Goal: Task Accomplishment & Management: Use online tool/utility

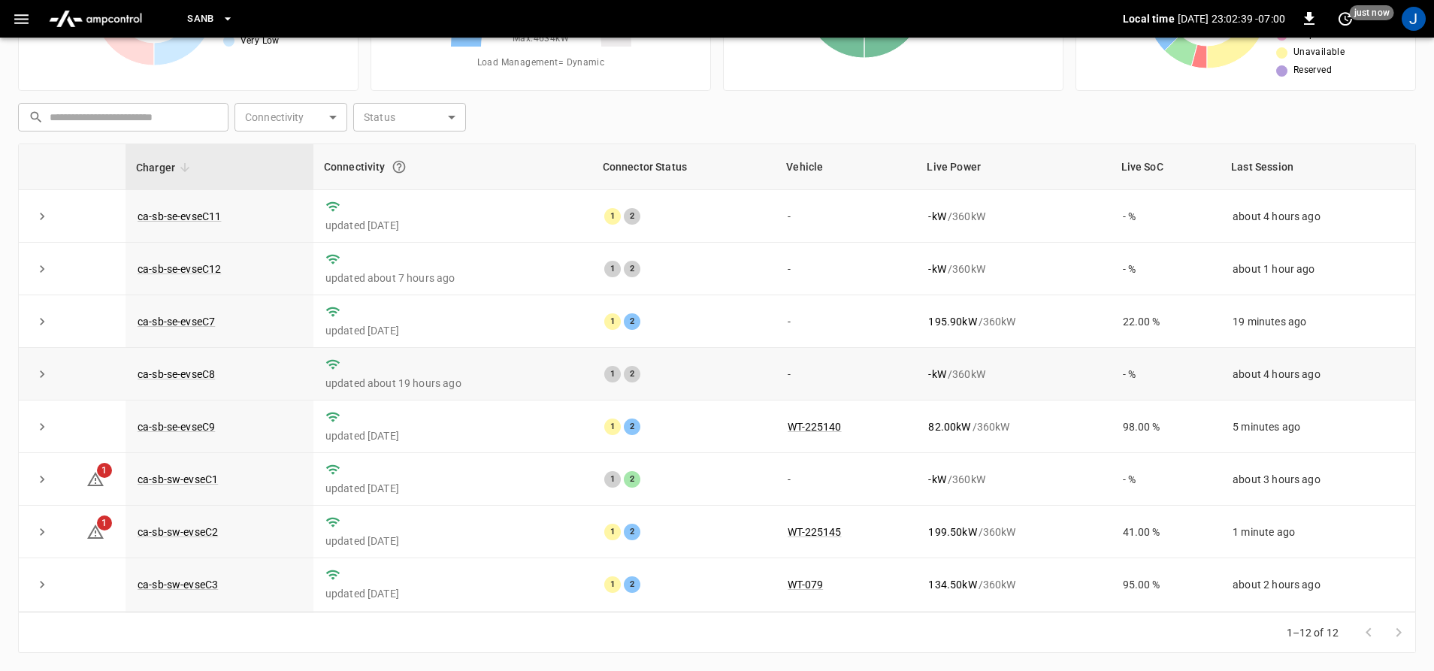
scroll to position [150, 0]
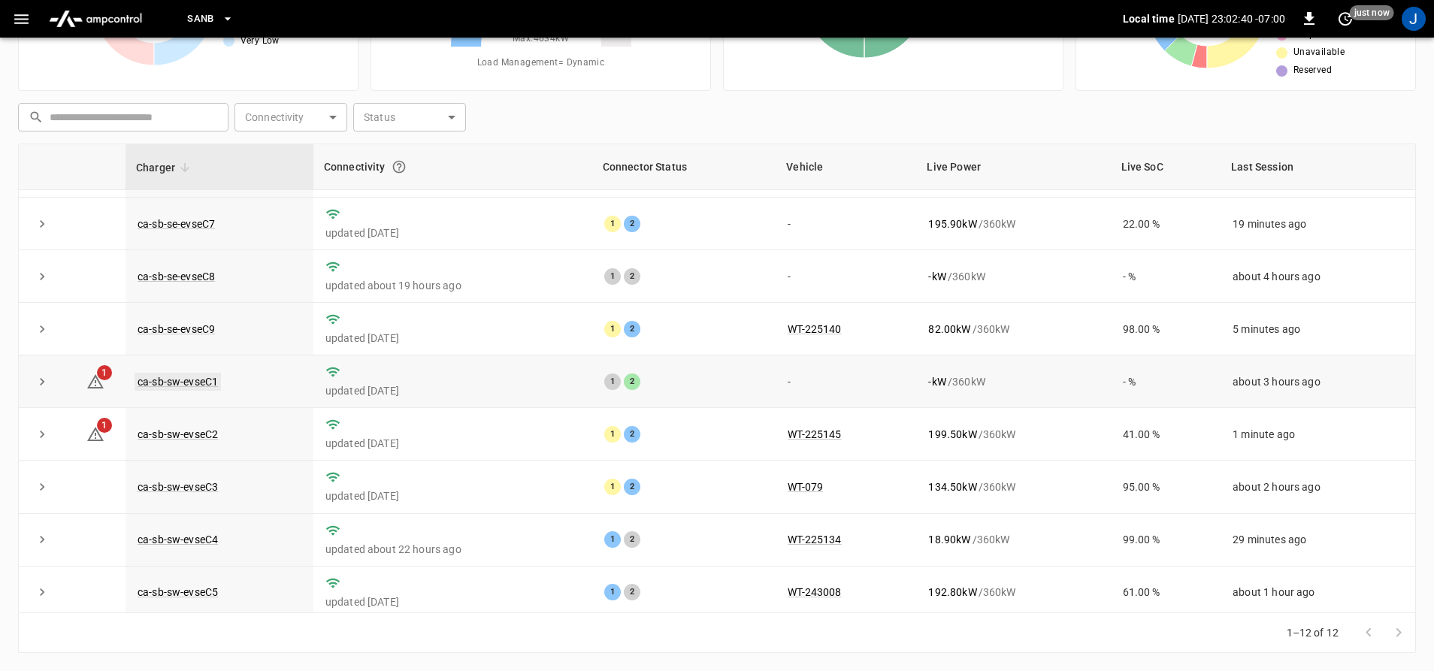
click at [186, 382] on link "ca-sb-sw-evseC1" at bounding box center [178, 382] width 86 height 18
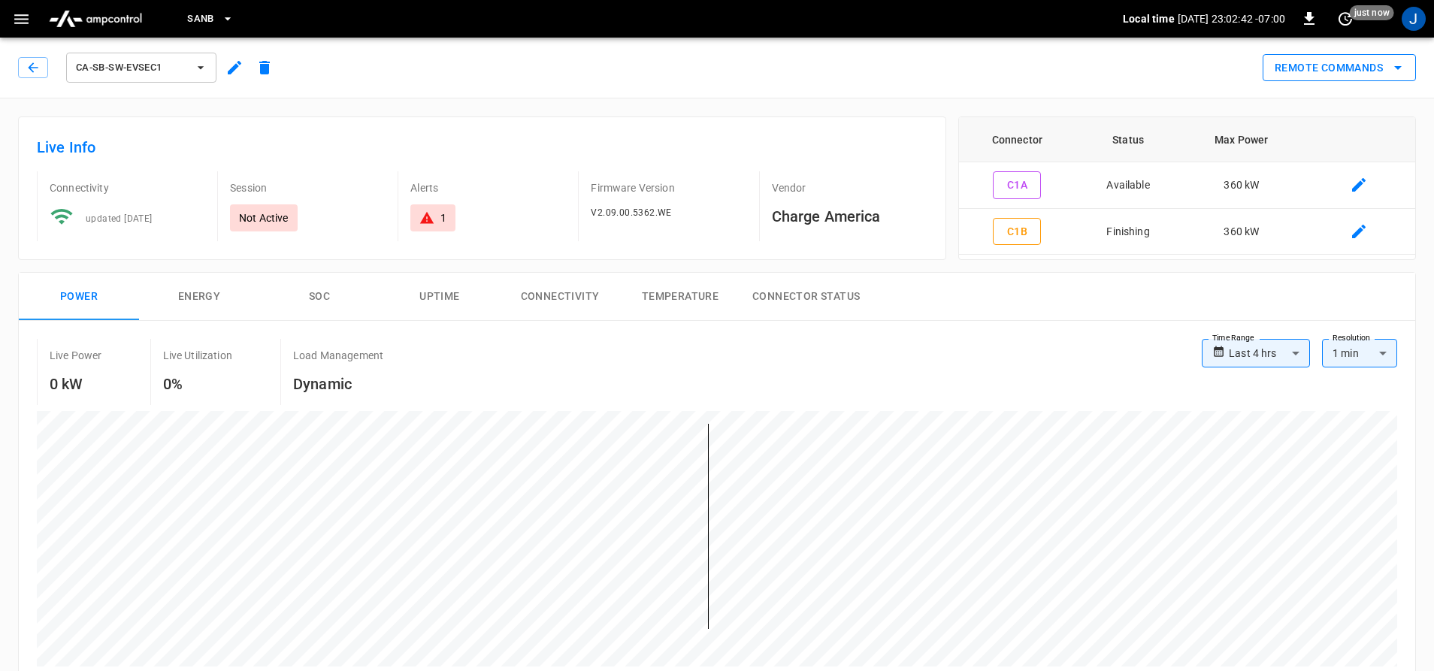
click at [1367, 59] on button "Remote Commands" at bounding box center [1339, 68] width 153 height 28
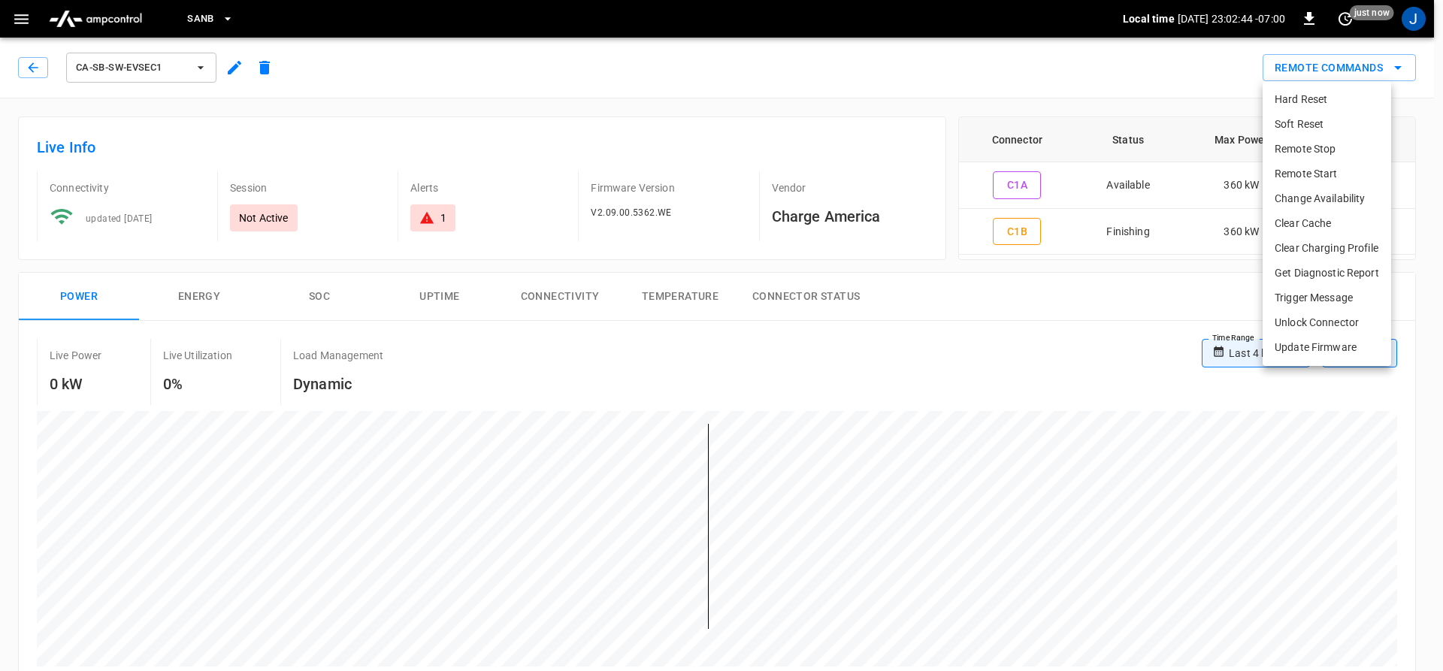
click at [1309, 104] on li "Hard Reset" at bounding box center [1327, 99] width 129 height 25
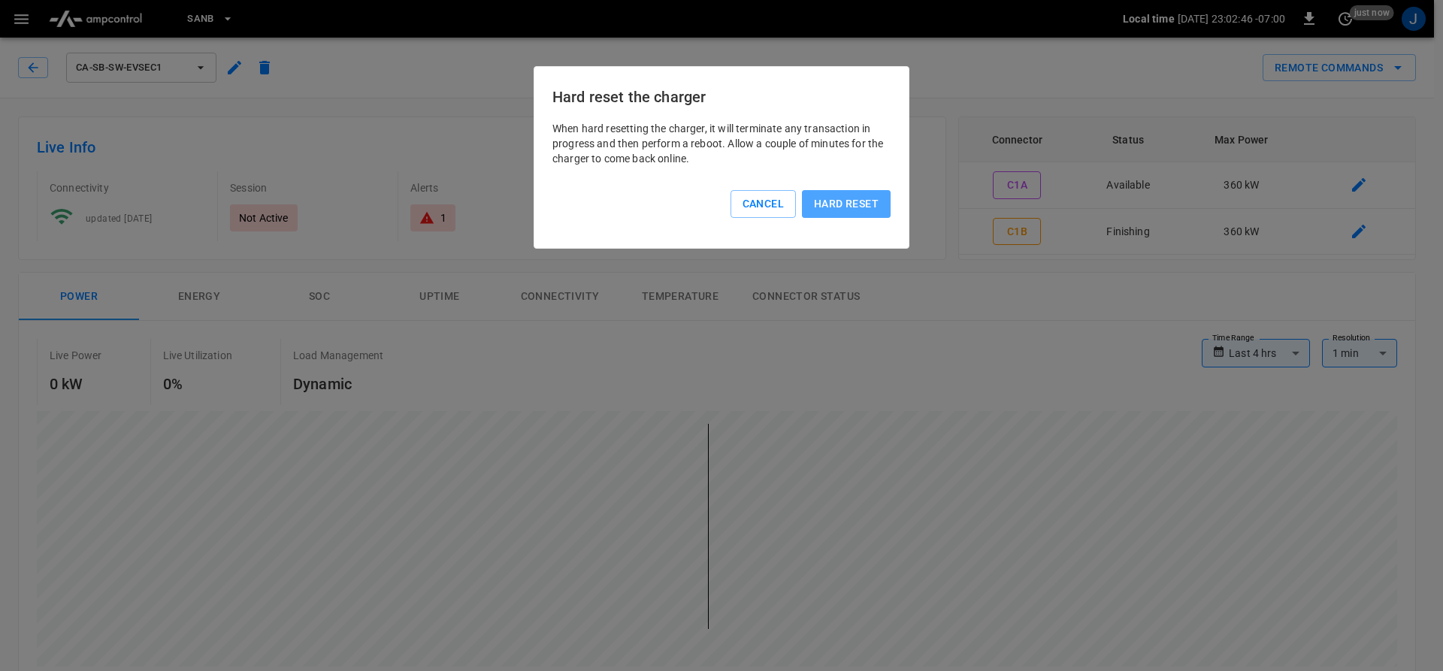
click at [812, 210] on button "Hard reset" at bounding box center [846, 204] width 89 height 28
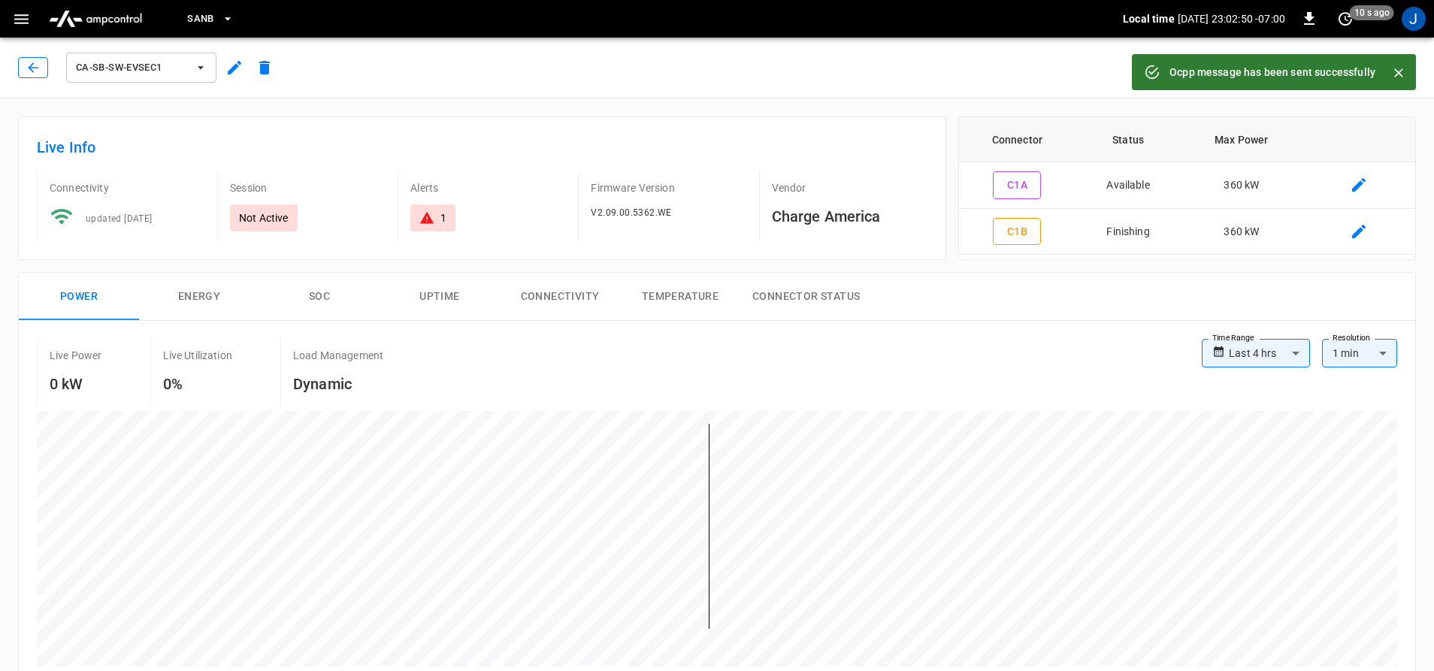
click at [20, 70] on button "button" at bounding box center [33, 67] width 30 height 21
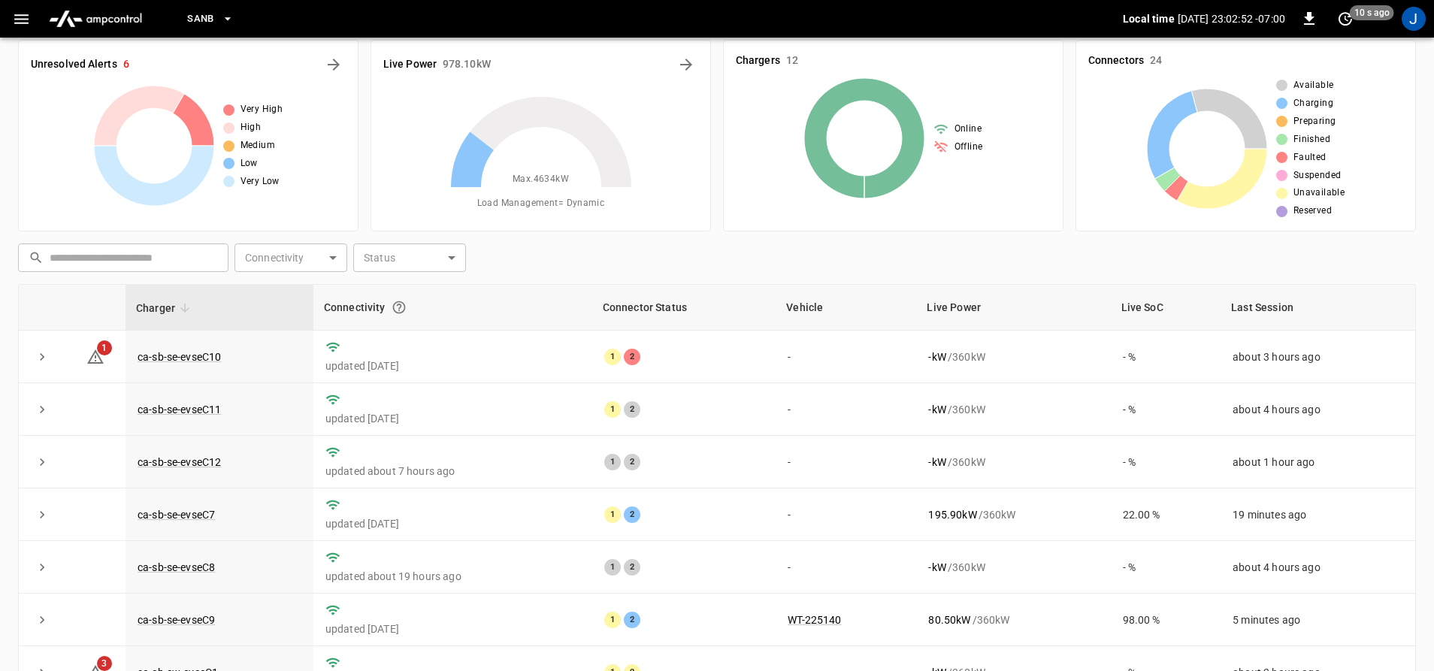
scroll to position [6, 0]
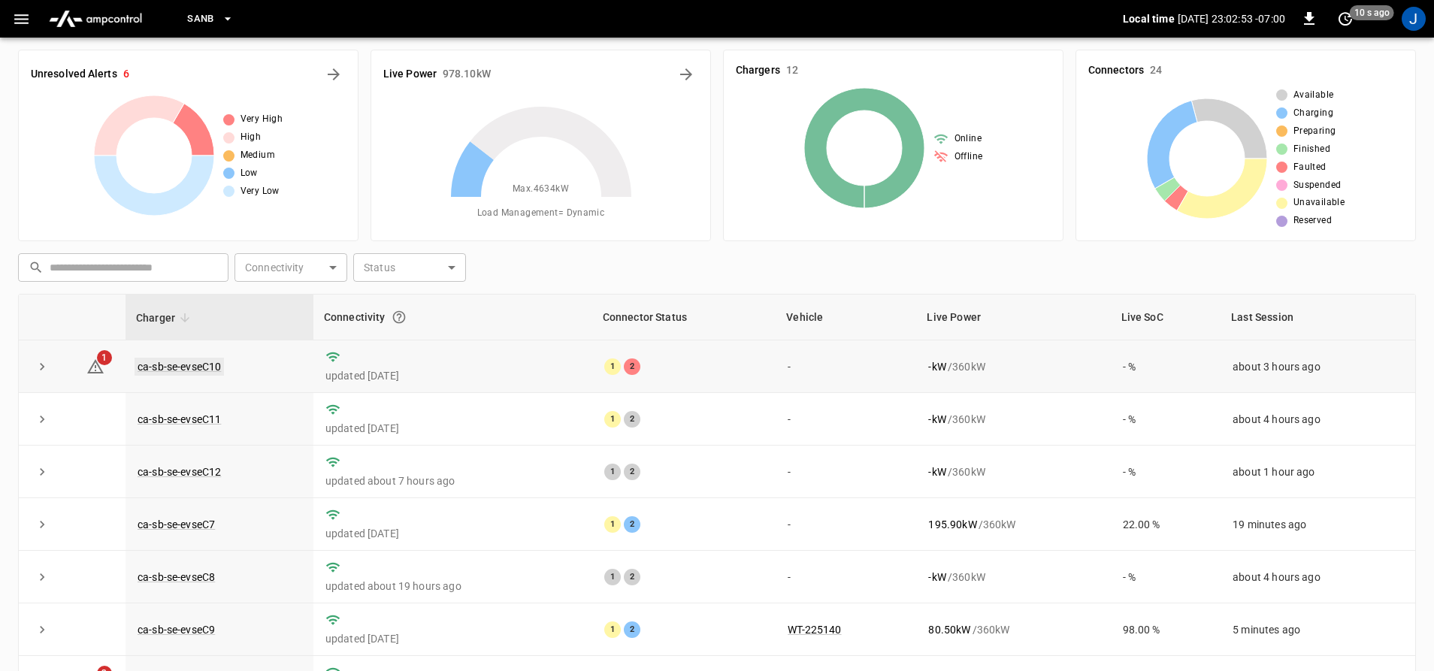
click at [202, 369] on link "ca-sb-se-evseC10" at bounding box center [179, 367] width 89 height 18
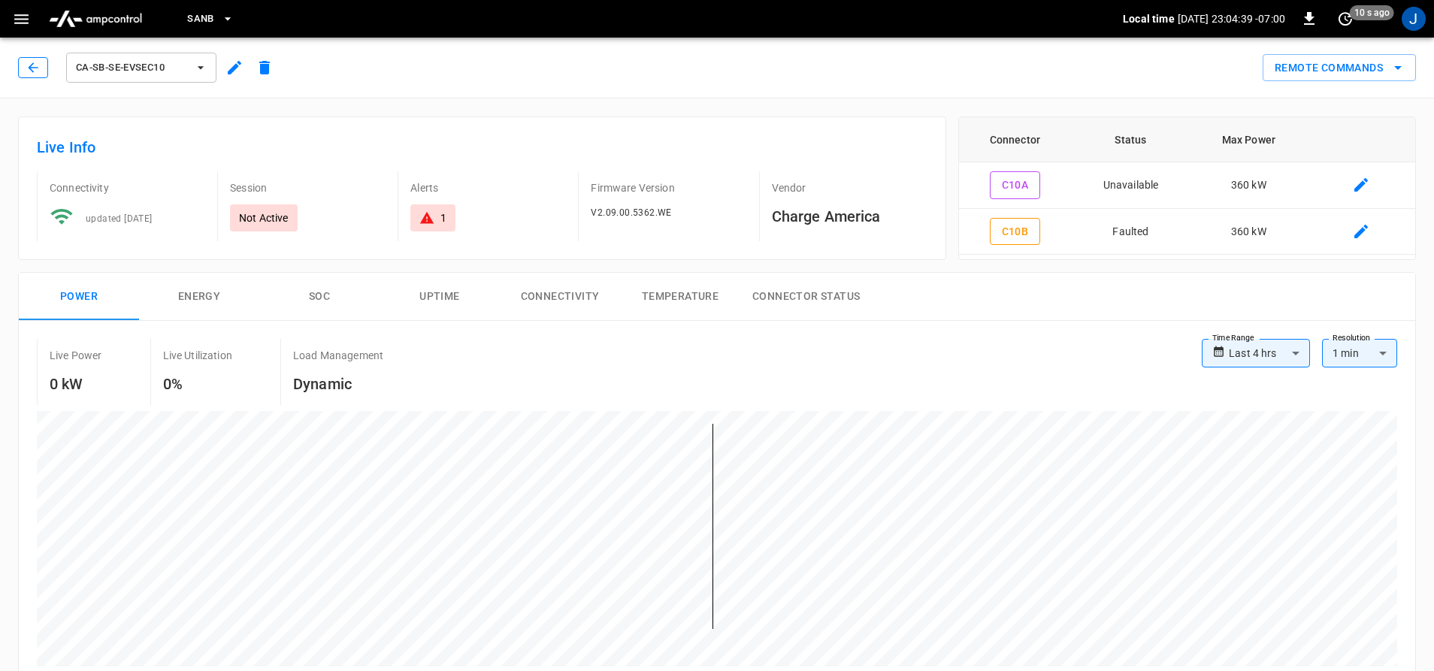
click at [42, 70] on button "button" at bounding box center [33, 67] width 30 height 21
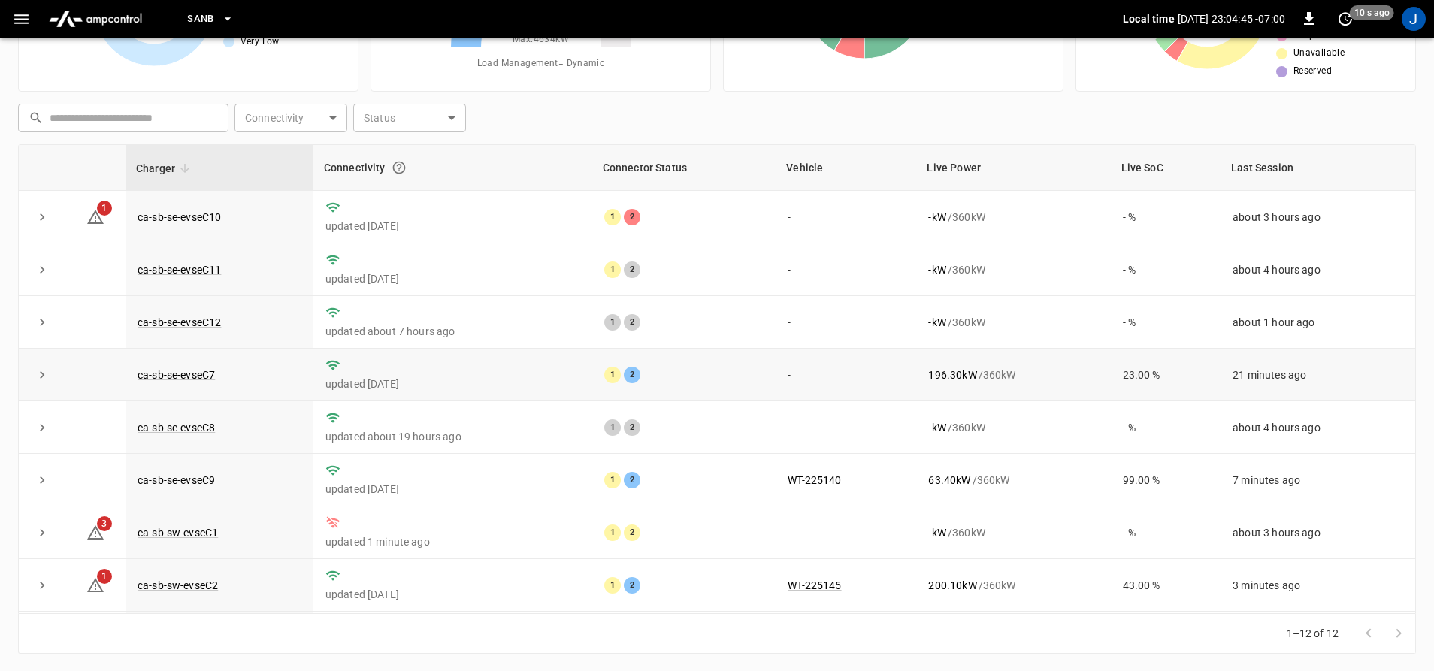
scroll to position [156, 0]
click at [177, 534] on link "ca-sb-sw-evseC1" at bounding box center [178, 532] width 86 height 18
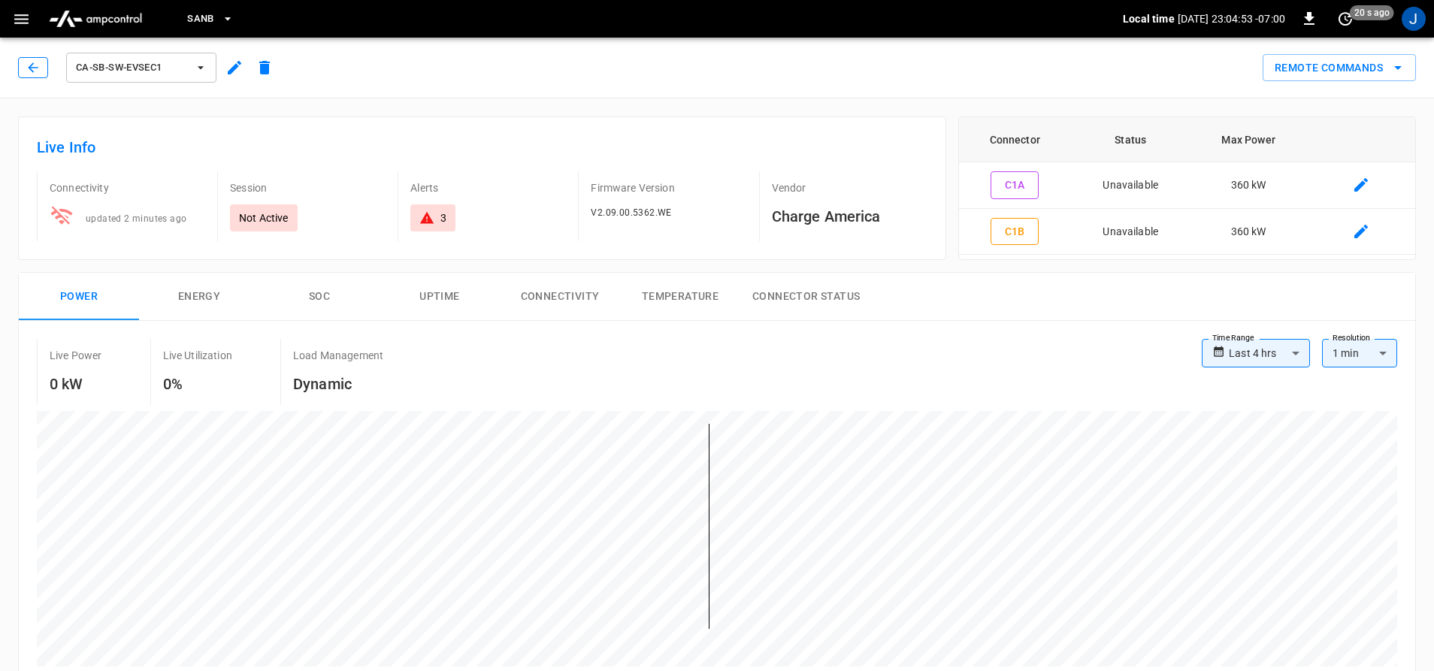
click at [38, 59] on button "button" at bounding box center [33, 67] width 30 height 21
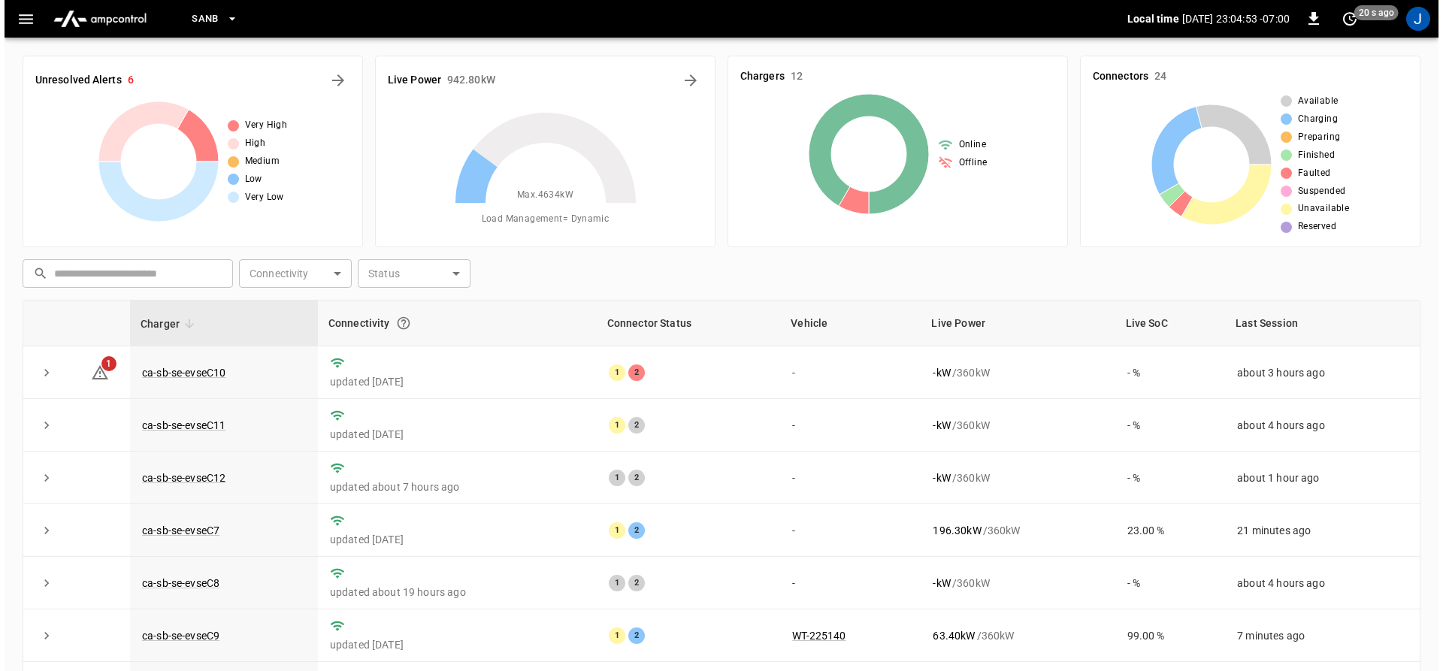
scroll to position [156, 0]
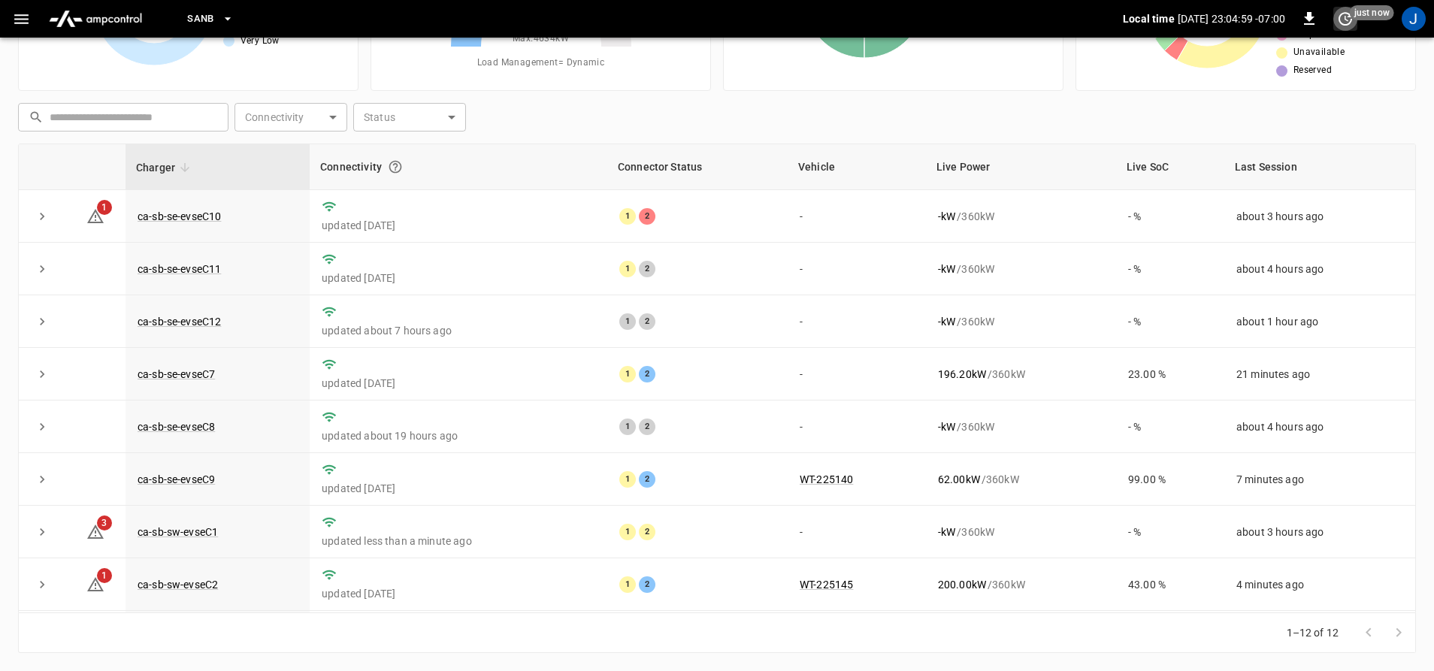
click at [1340, 16] on icon "set refresh interval" at bounding box center [1346, 19] width 14 height 14
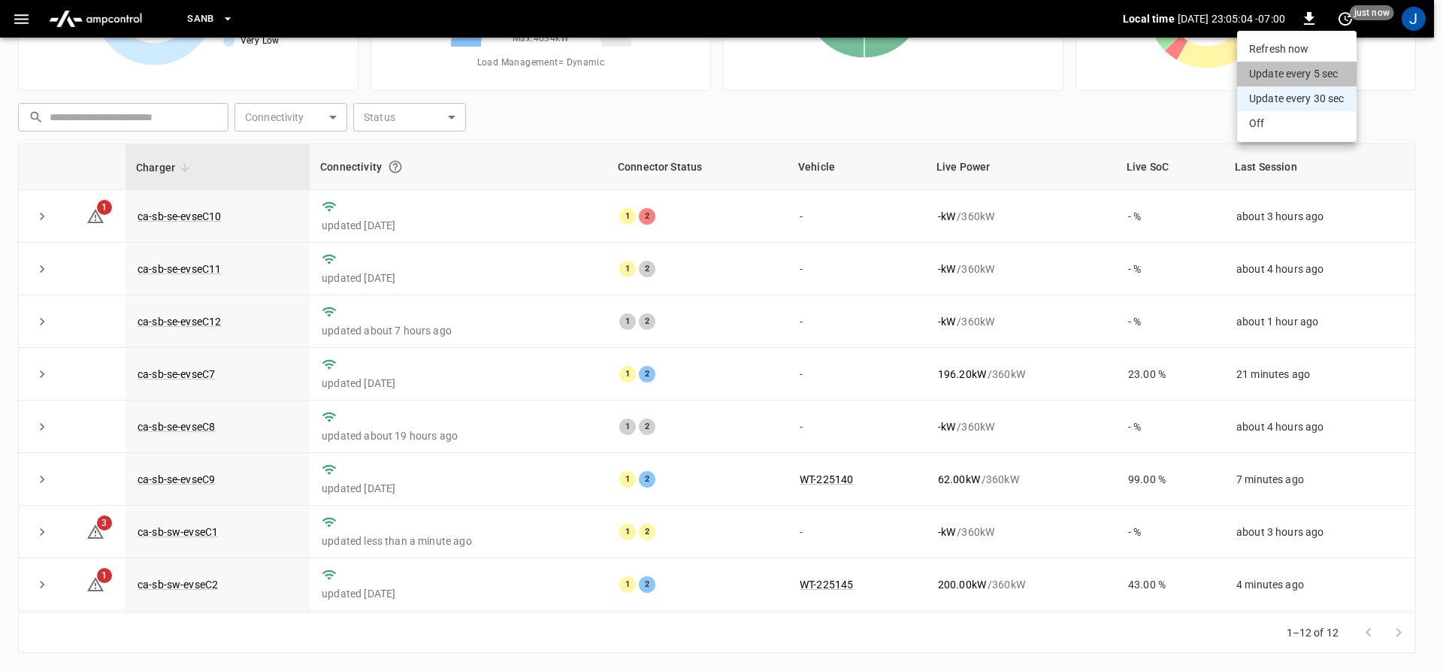
click at [1270, 78] on li "Update every 5 sec" at bounding box center [1297, 74] width 120 height 25
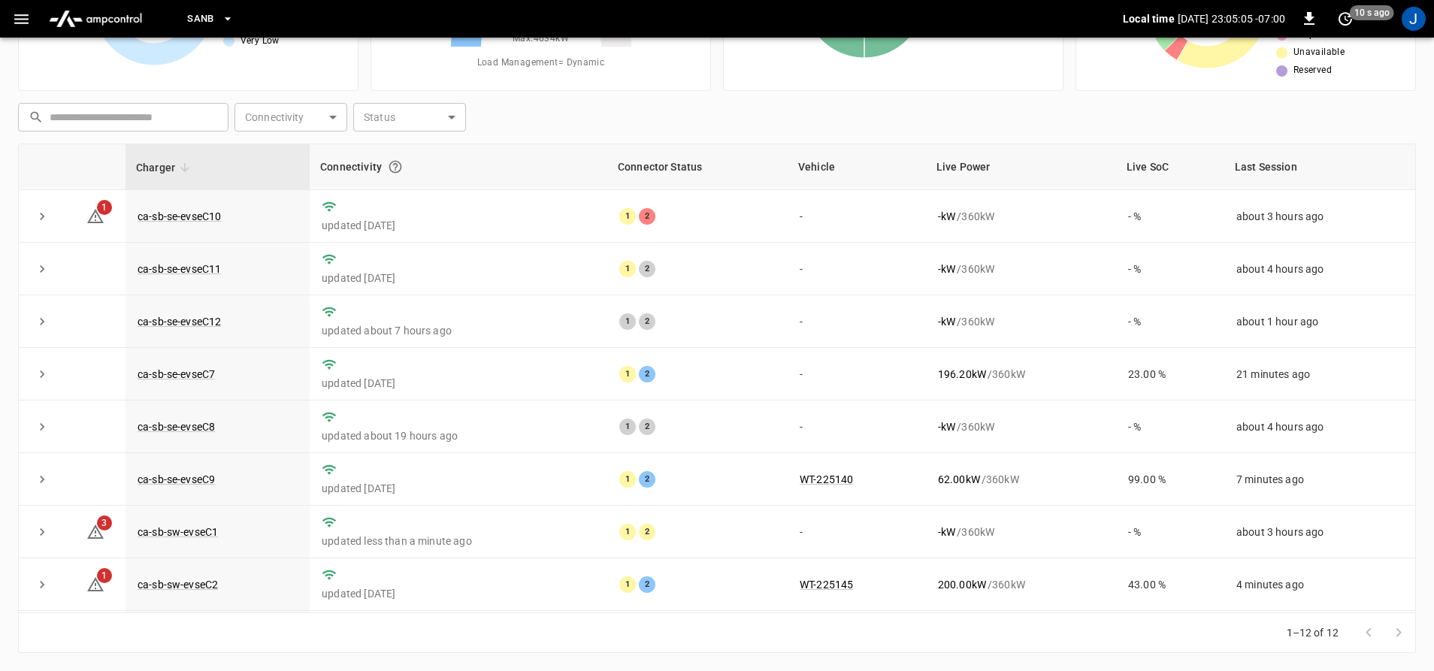
click at [1350, 11] on span "10 s ago" at bounding box center [1372, 12] width 44 height 15
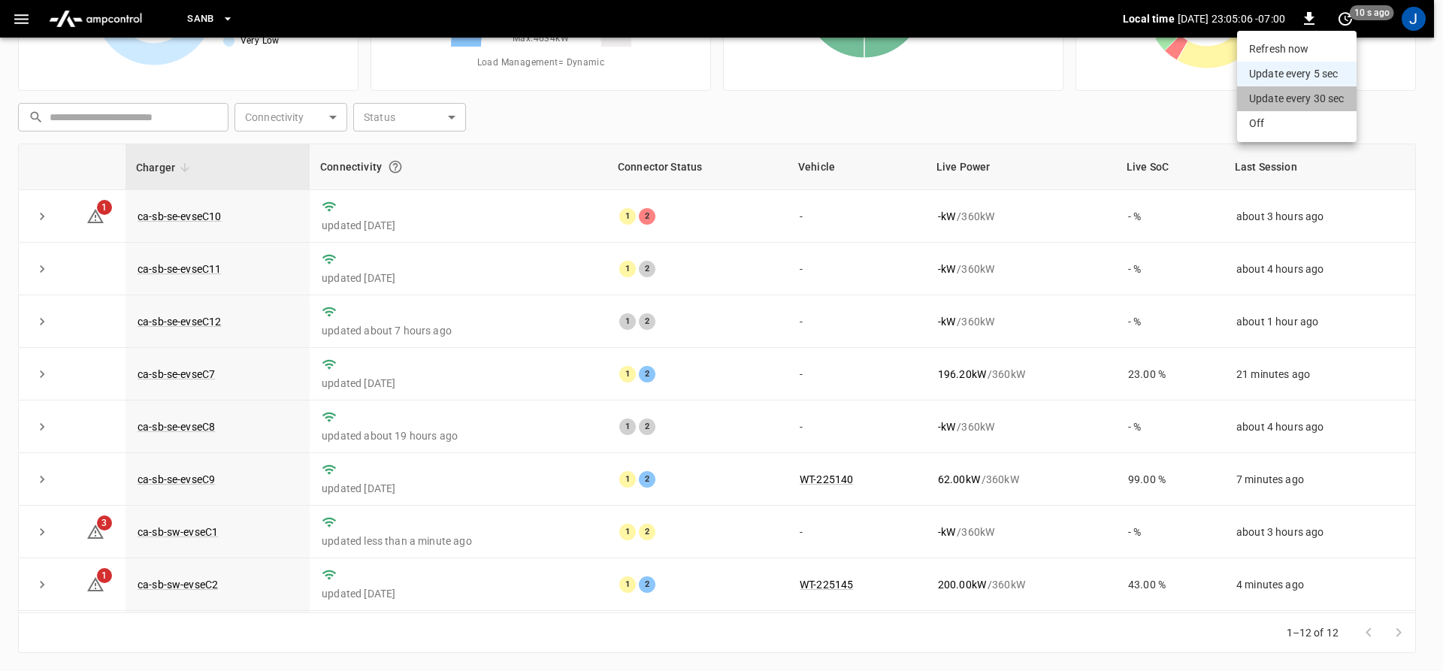
click at [1267, 103] on li "Update every 30 sec" at bounding box center [1297, 98] width 120 height 25
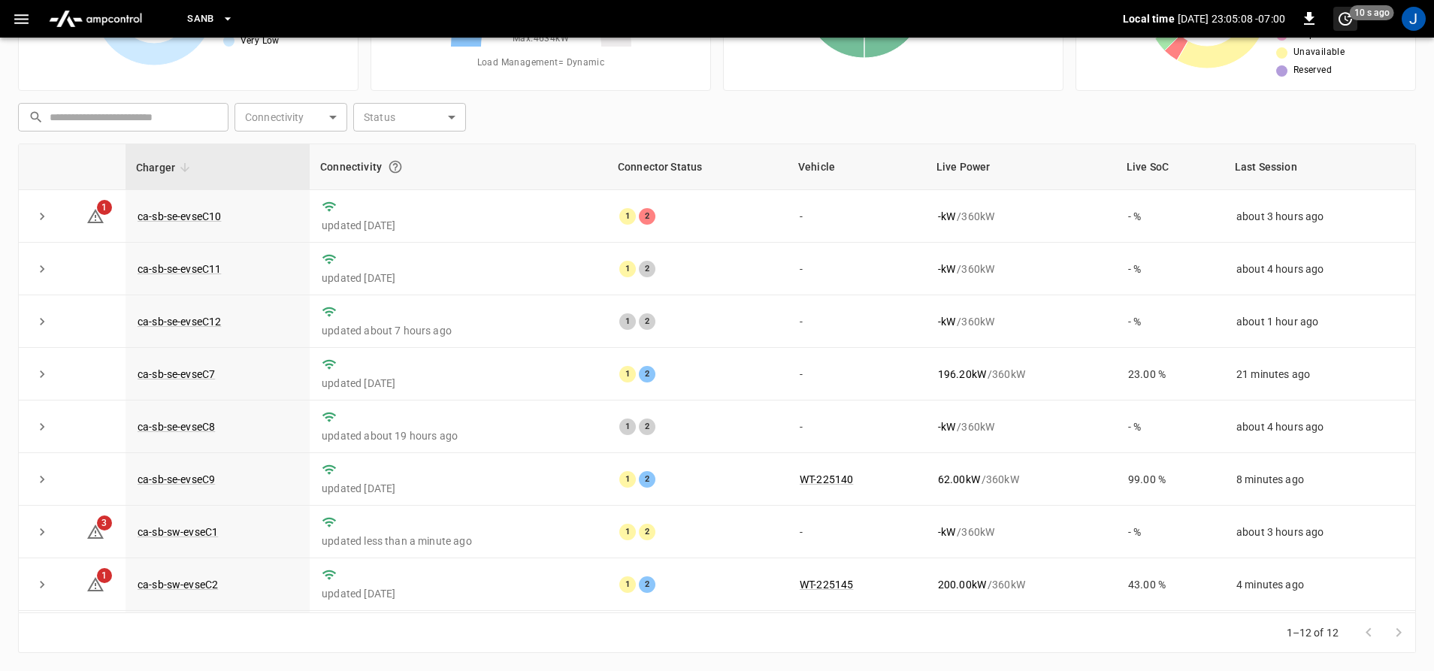
click at [1348, 20] on icon "set refresh interval" at bounding box center [1346, 19] width 18 height 18
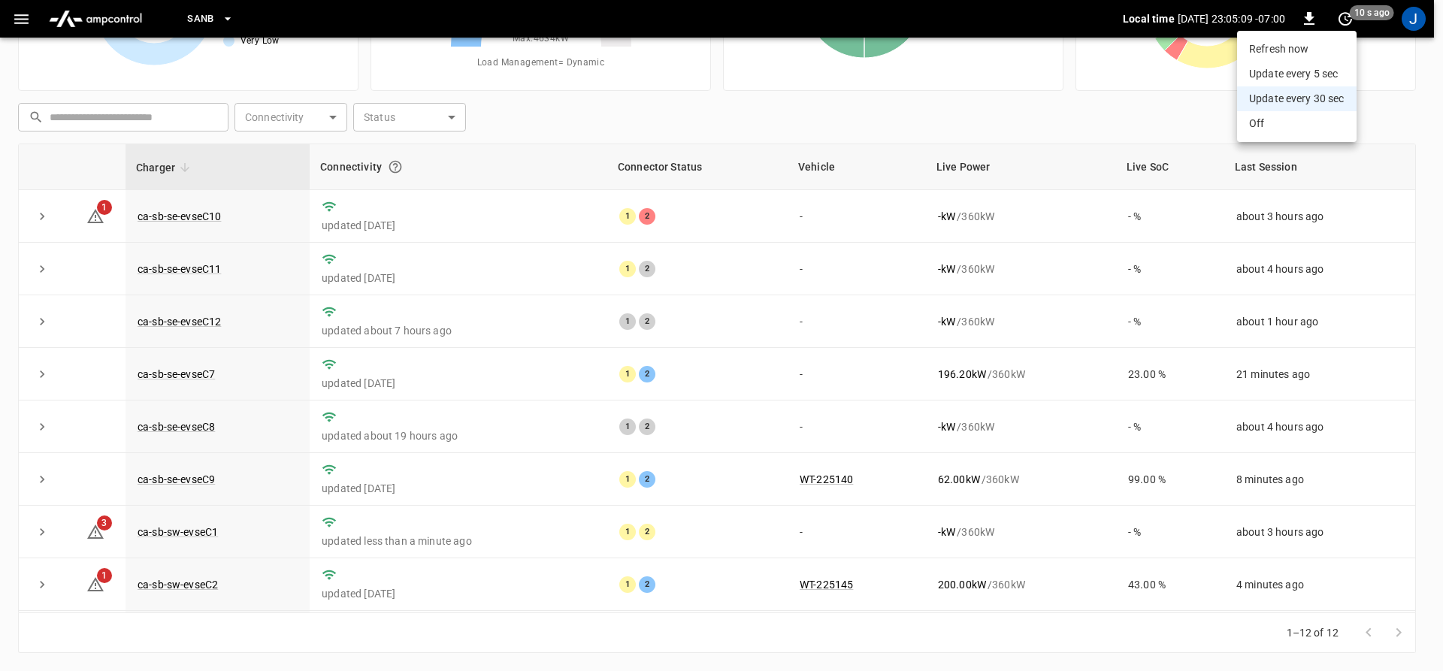
click at [1303, 50] on li "Refresh now" at bounding box center [1297, 49] width 120 height 25
